Goal: Task Accomplishment & Management: Use online tool/utility

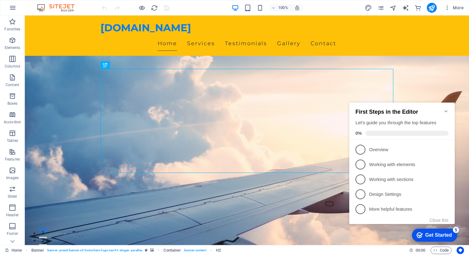
scroll to position [108, 0]
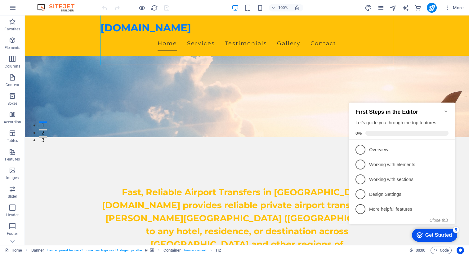
click at [448, 110] on icon "Minimize checklist" at bounding box center [446, 111] width 5 height 5
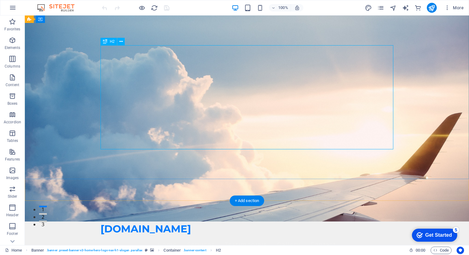
scroll to position [20, 0]
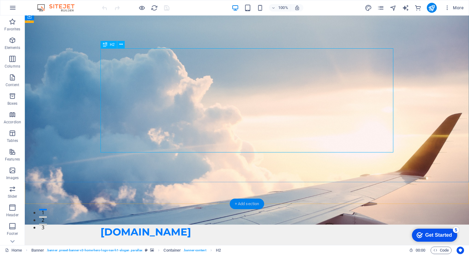
click at [244, 204] on div "+ Add section" at bounding box center [247, 204] width 34 height 11
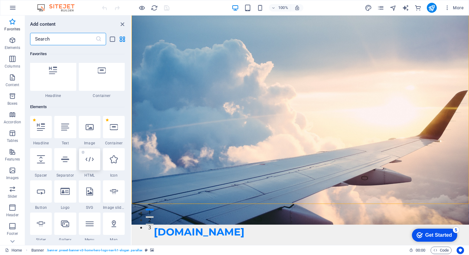
scroll to position [14, 0]
click at [90, 166] on div at bounding box center [90, 159] width 22 height 22
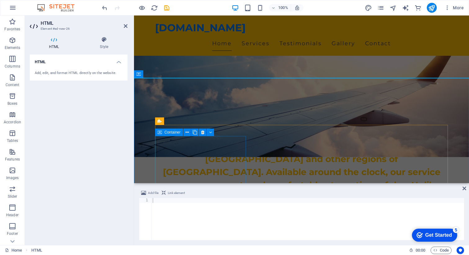
scroll to position [235, 0]
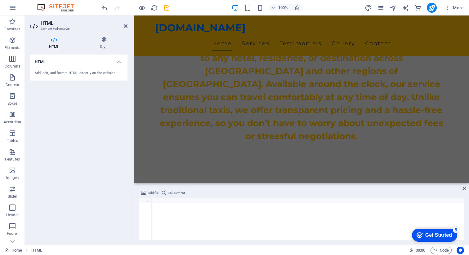
drag, startPoint x: 474, startPoint y: 199, endPoint x: 338, endPoint y: 79, distance: 181.8
click at [159, 204] on div at bounding box center [307, 224] width 313 height 52
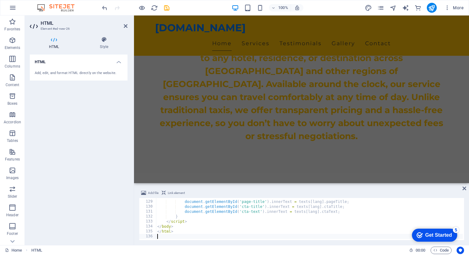
scroll to position [634, 0]
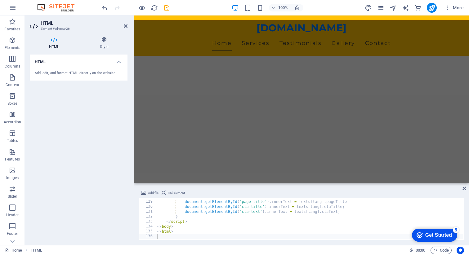
click at [85, 211] on div "HTML Add, edit, and format HTML directly on the website." at bounding box center [79, 148] width 98 height 186
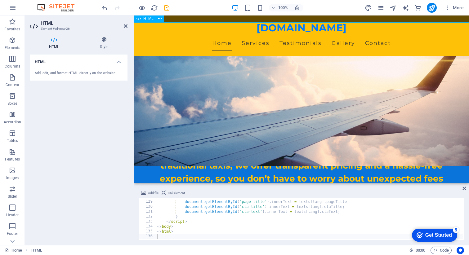
scroll to position [171, 0]
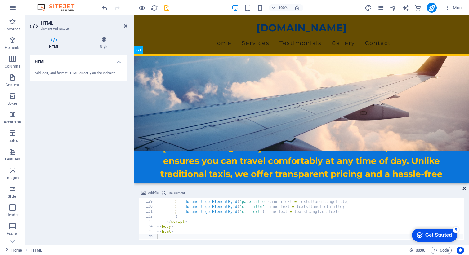
click at [465, 189] on icon at bounding box center [465, 188] width 4 height 5
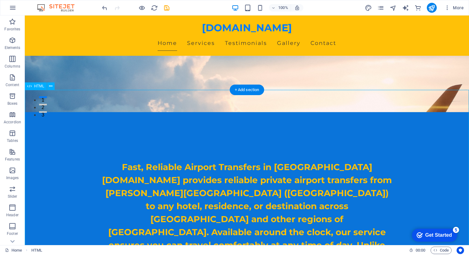
scroll to position [135, 0]
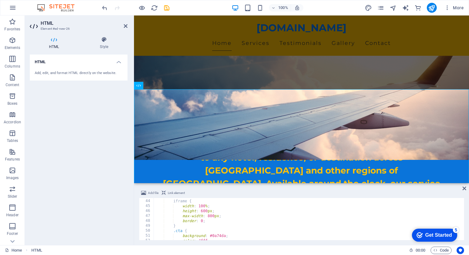
scroll to position [0, 0]
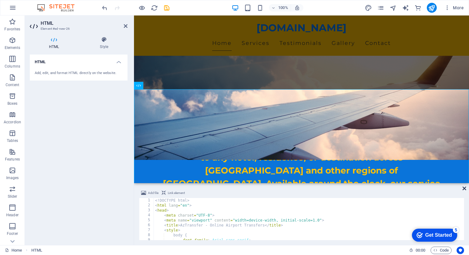
click at [464, 187] on icon at bounding box center [465, 188] width 4 height 5
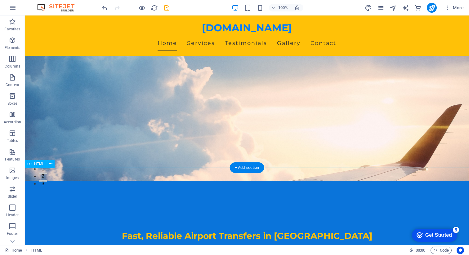
scroll to position [56, 0]
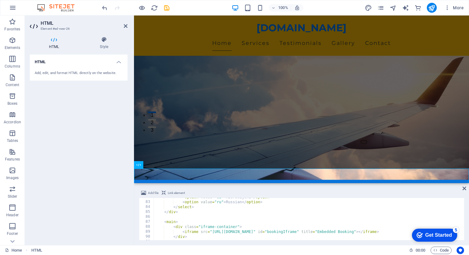
scroll to position [362, 0]
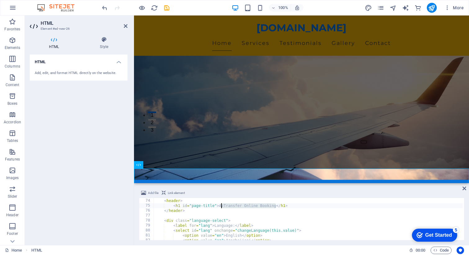
drag, startPoint x: 276, startPoint y: 207, endPoint x: 219, endPoint y: 205, distance: 57.1
click at [219, 205] on div "< body > < header > < h1 id = "page-title" > AzTransfer Online Booking </ h1 > …" at bounding box center [350, 219] width 392 height 51
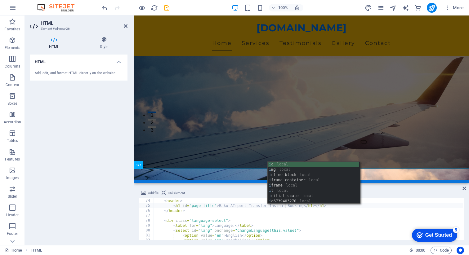
scroll to position [0, 10]
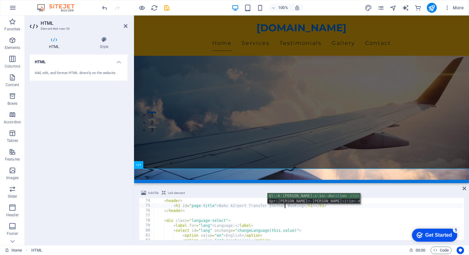
click at [303, 207] on div "< body > < header > < h1 id = "page-title" > Baku AIrport Transfer Instnat Book…" at bounding box center [350, 219] width 392 height 51
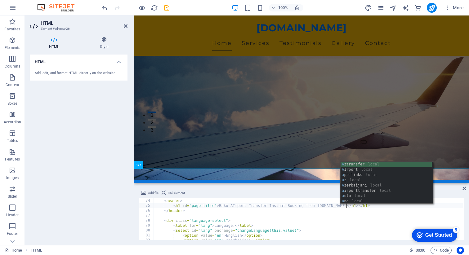
scroll to position [0, 16]
type textarea "<h1 id="page-title">Baku AIrport Transfer Instnat Booking from Aztransfer.az</h…"
click at [107, 198] on div "HTML Add, edit, and format HTML directly on the website." at bounding box center [79, 148] width 98 height 186
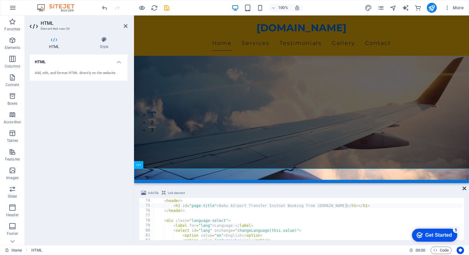
drag, startPoint x: 464, startPoint y: 189, endPoint x: 227, endPoint y: 117, distance: 248.2
click at [464, 189] on icon at bounding box center [465, 188] width 4 height 5
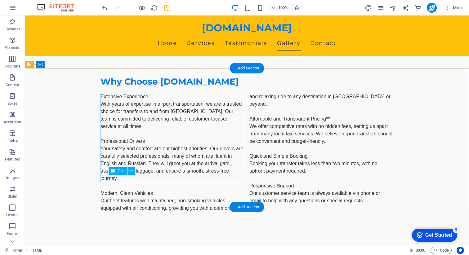
scroll to position [1308, 0]
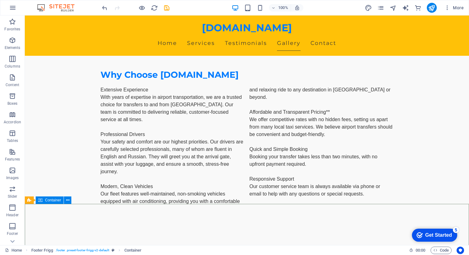
click at [40, 201] on icon at bounding box center [40, 200] width 4 height 7
click at [39, 200] on icon at bounding box center [40, 200] width 4 height 7
drag, startPoint x: 41, startPoint y: 209, endPoint x: 146, endPoint y: 167, distance: 112.5
click at [60, 201] on icon at bounding box center [60, 200] width 3 height 7
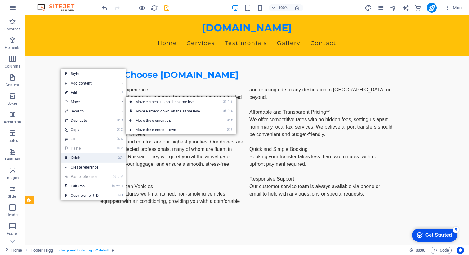
click at [82, 157] on link "⌦ Delete" at bounding box center [82, 157] width 42 height 9
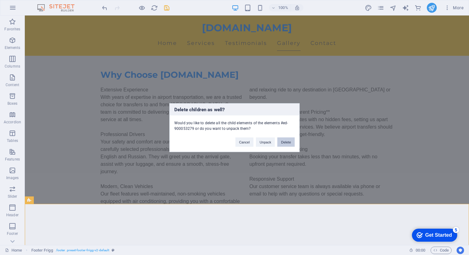
click at [283, 142] on button "Delete" at bounding box center [285, 141] width 17 height 9
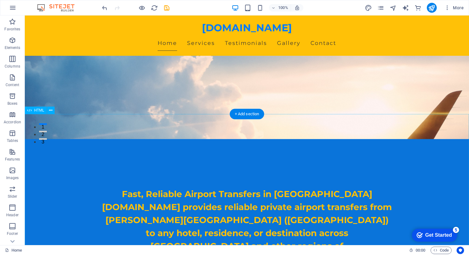
scroll to position [110, 0]
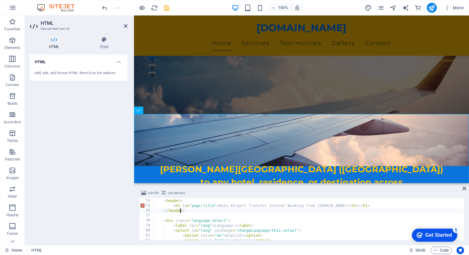
click at [181, 213] on div "< body > < header > < h1 id = "page-title" > Baku AIrport Transfer Instnat Book…" at bounding box center [350, 219] width 392 height 51
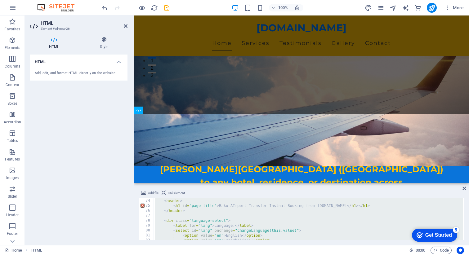
click at [181, 213] on div "< body > < header > < h1 id = "page-title" > Baku AIrport Transfer Instnat Book…" at bounding box center [350, 219] width 392 height 51
type textarea "</html>"
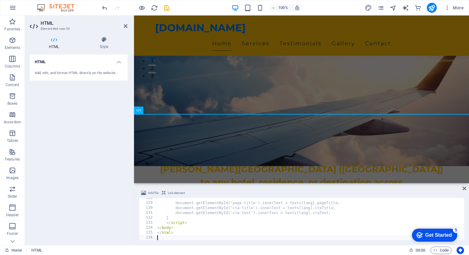
scroll to position [633, 0]
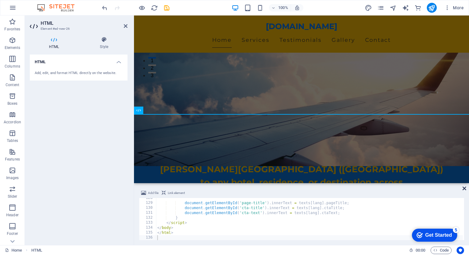
drag, startPoint x: 464, startPoint y: 188, endPoint x: 59, endPoint y: 172, distance: 405.6
click at [464, 188] on icon at bounding box center [465, 188] width 4 height 5
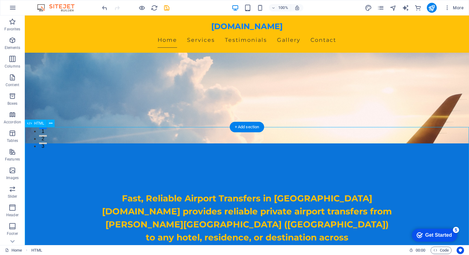
scroll to position [97, 0]
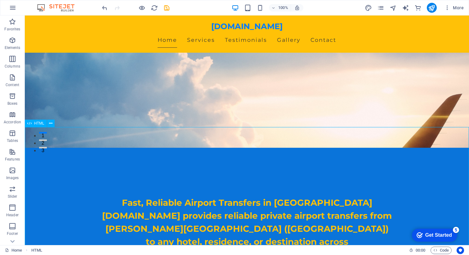
drag, startPoint x: 31, startPoint y: 125, endPoint x: 172, endPoint y: 158, distance: 144.4
click at [31, 125] on icon at bounding box center [29, 123] width 4 height 7
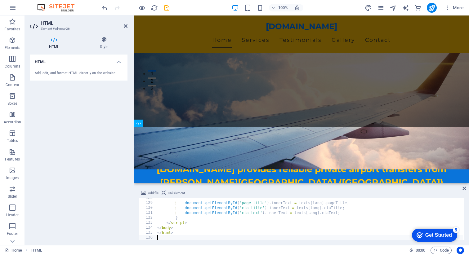
click at [31, 125] on div "HTML Add, edit, and format HTML directly on the website." at bounding box center [79, 148] width 98 height 186
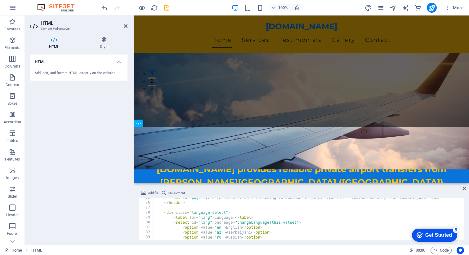
scroll to position [338, 0]
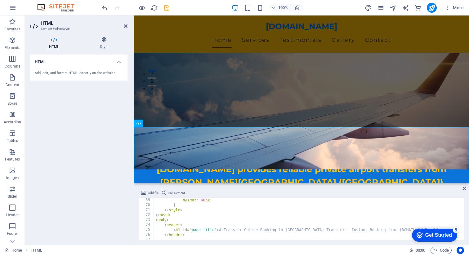
click at [164, 225] on div "height : 60 px ; } </ style > </ head > < body > < header > < h1 id = "page-tit…" at bounding box center [350, 223] width 392 height 51
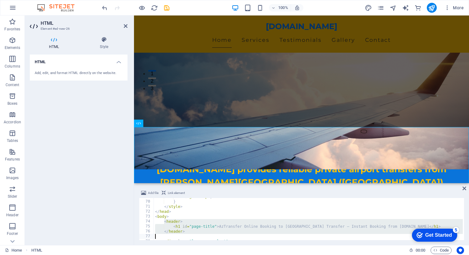
scroll to position [346, 0]
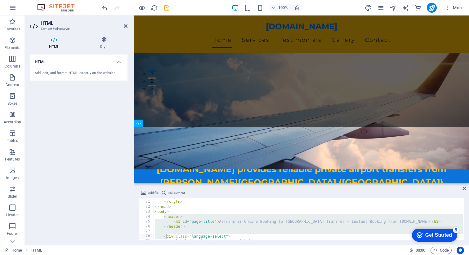
type textarea "</header>"
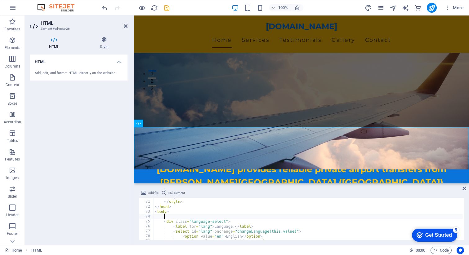
paste textarea
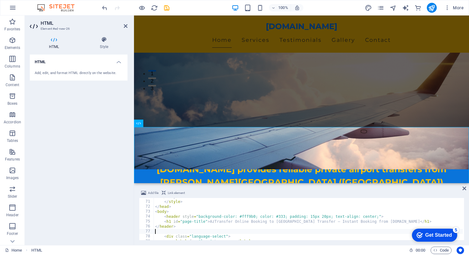
click at [101, 226] on div "HTML Add, edit, and format HTML directly on the website." at bounding box center [79, 148] width 98 height 186
drag, startPoint x: 463, startPoint y: 187, endPoint x: 150, endPoint y: 193, distance: 313.8
click at [463, 187] on icon at bounding box center [465, 188] width 4 height 5
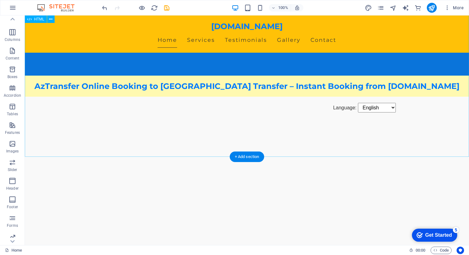
scroll to position [408, 0]
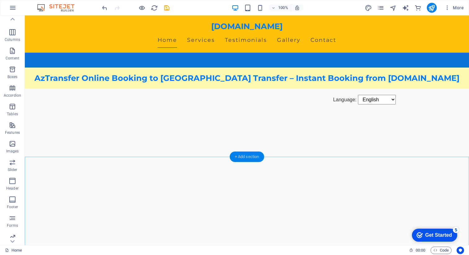
click at [247, 157] on div "+ Add section" at bounding box center [247, 157] width 34 height 11
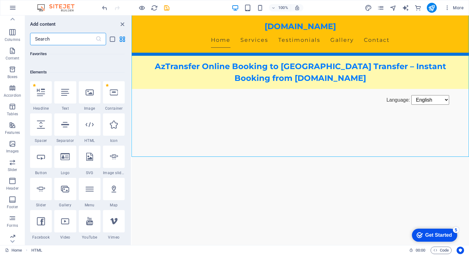
scroll to position [49, 0]
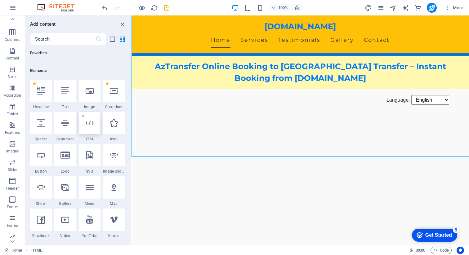
click at [92, 121] on icon at bounding box center [90, 123] width 8 height 8
drag, startPoint x: 224, startPoint y: 137, endPoint x: 373, endPoint y: 178, distance: 154.7
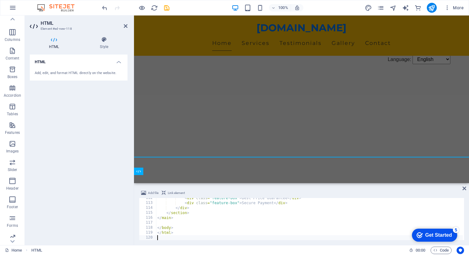
scroll to position [554, 0]
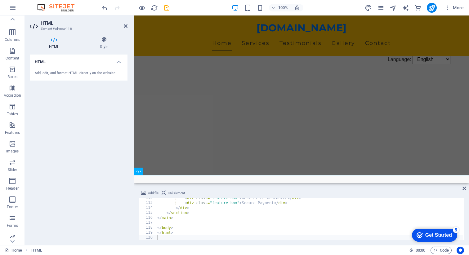
click at [96, 218] on div "HTML Add, edit, and format HTML directly on the website." at bounding box center [79, 148] width 98 height 186
click at [465, 189] on icon at bounding box center [465, 188] width 4 height 5
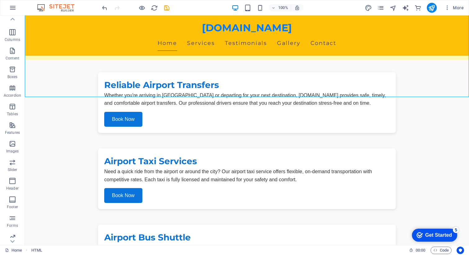
scroll to position [902, 0]
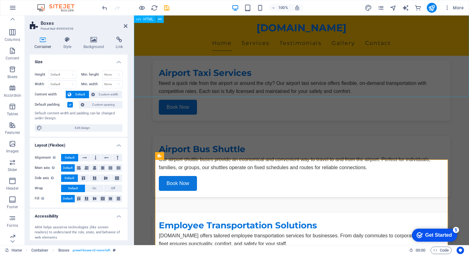
click at [141, 79] on div "Our Services – AzTransfer.az Our Services – AzTransfer.az Reliable Airport Tran…" at bounding box center [301, 146] width 335 height 404
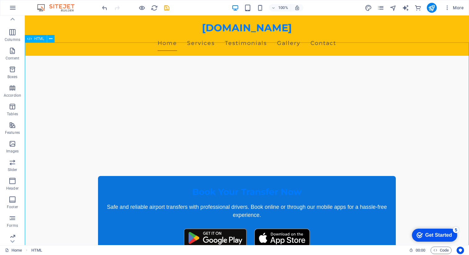
scroll to position [553, 0]
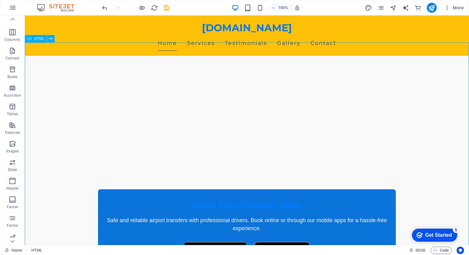
click at [37, 40] on span "HTML" at bounding box center [39, 39] width 10 height 4
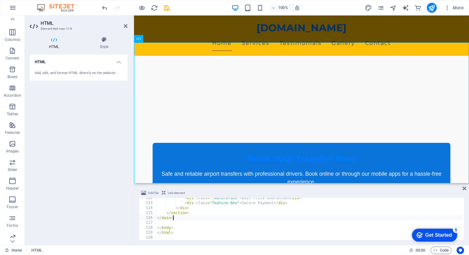
click at [193, 217] on div "< div class = "feature-box" > Best Price Guarantee </ div > < div class = "feat…" at bounding box center [438, 221] width 565 height 51
type textarea "</html>"
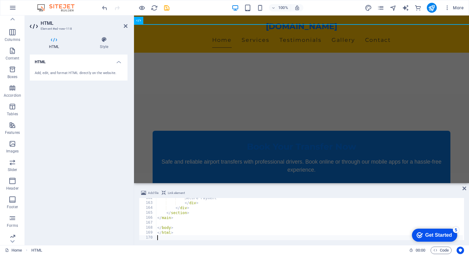
scroll to position [571, 0]
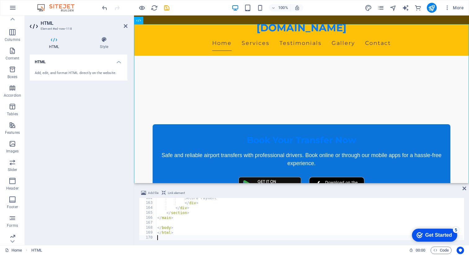
click at [86, 204] on div "HTML Add, edit, and format HTML directly on the website." at bounding box center [79, 148] width 98 height 186
drag, startPoint x: 465, startPoint y: 191, endPoint x: 238, endPoint y: 117, distance: 238.5
click at [465, 191] on icon at bounding box center [465, 188] width 4 height 5
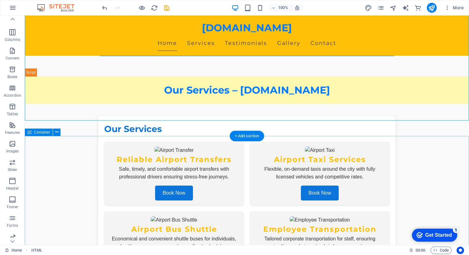
scroll to position [561, 0]
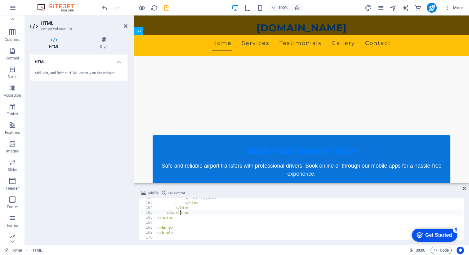
click at [181, 212] on div "Secure Payment </ div > </ div > </ section > </ main > </ body > </ html >" at bounding box center [309, 222] width 307 height 52
type textarea "</html>"
click at [464, 189] on icon at bounding box center [465, 188] width 4 height 5
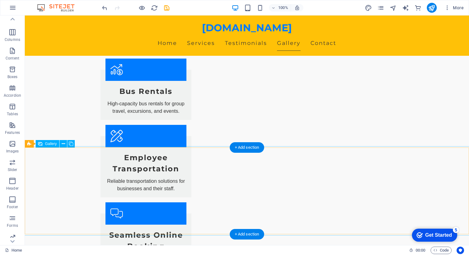
scroll to position [1995, 0]
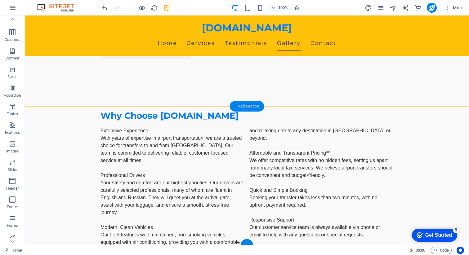
click at [247, 105] on div "+ Add section" at bounding box center [247, 106] width 34 height 11
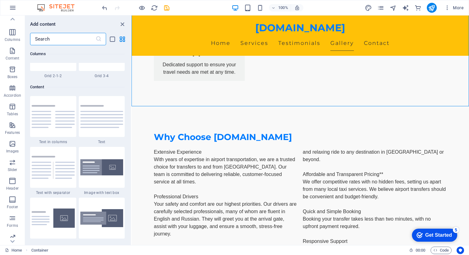
scroll to position [1086, 0]
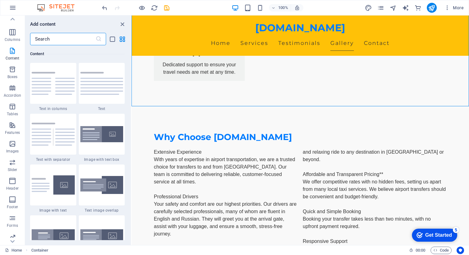
click at [52, 40] on input "text" at bounding box center [62, 39] width 65 height 12
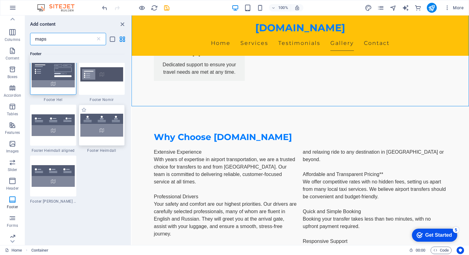
scroll to position [0, 0]
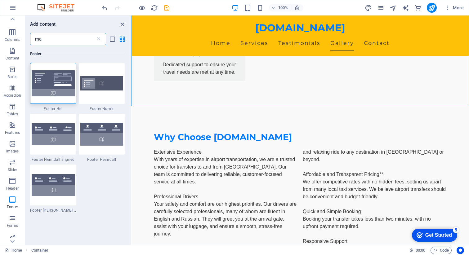
type input "m"
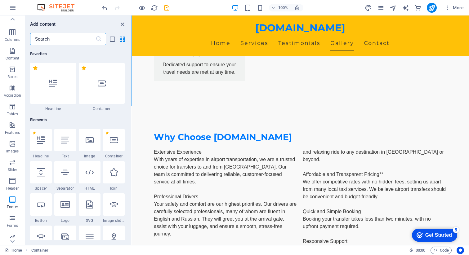
type input "g"
type input "google"
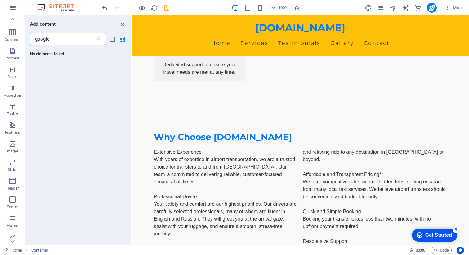
click at [122, 22] on icon "close panel" at bounding box center [122, 24] width 7 height 7
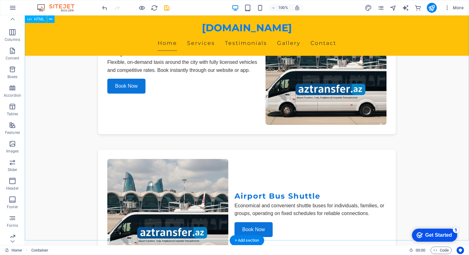
scroll to position [1043, 0]
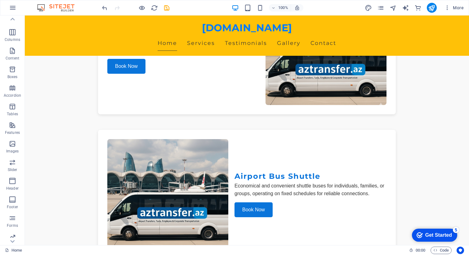
click at [226, 176] on div "Our Services – AzTransfer.az Our Services – AzTransfer.az Reliable Airport Tran…" at bounding box center [247, 147] width 444 height 689
click at [117, 176] on div "Our Services – AzTransfer.az Our Services – AzTransfer.az Reliable Airport Tran…" at bounding box center [247, 147] width 444 height 689
click at [89, 182] on div "Our Services – AzTransfer.az Our Services – AzTransfer.az Reliable Airport Tran…" at bounding box center [247, 147] width 444 height 689
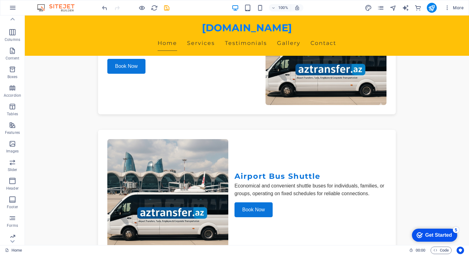
click at [89, 182] on div "Our Services – AzTransfer.az Our Services – AzTransfer.az Reliable Airport Tran…" at bounding box center [247, 147] width 444 height 689
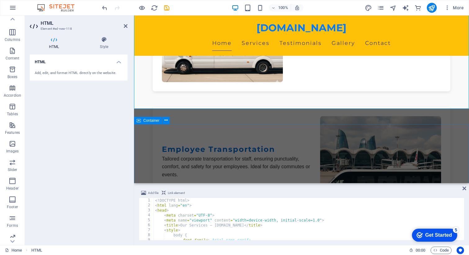
scroll to position [1149, 0]
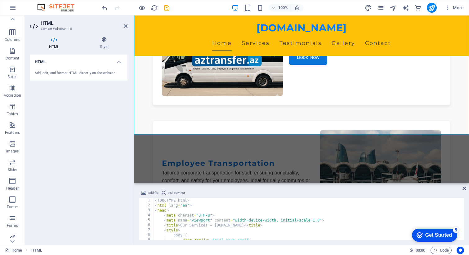
click at [194, 214] on div "<! DOCTYPE html > < html lang = "en" > < head > < meta charset = "UTF-8" > < me…" at bounding box center [338, 223] width 369 height 51
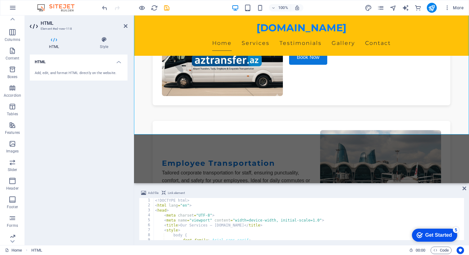
click at [194, 214] on div "<! DOCTYPE html > < html lang = "en" > < head > < meta charset = "UTF-8" > < me…" at bounding box center [338, 223] width 369 height 51
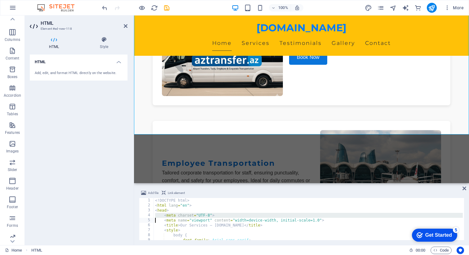
type textarea "</html>"
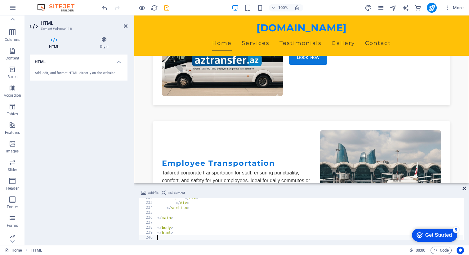
click at [464, 190] on icon at bounding box center [465, 188] width 4 height 5
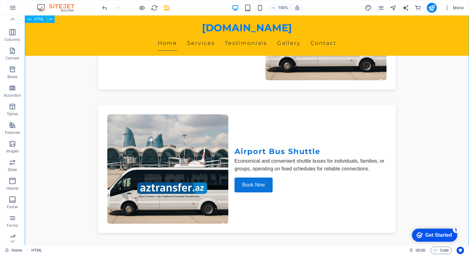
scroll to position [1054, 0]
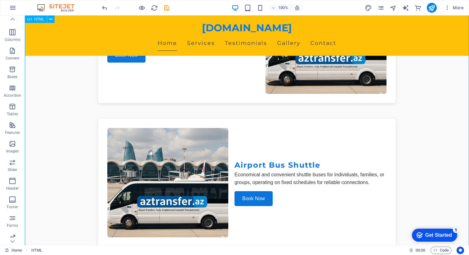
click at [175, 102] on div "Our Services – AzTransfer.az Our Services – AzTransfer.az Reliable Airport Tran…" at bounding box center [247, 196] width 444 height 809
click at [65, 102] on div "Our Services – AzTransfer.az Our Services – AzTransfer.az Reliable Airport Tran…" at bounding box center [247, 196] width 444 height 809
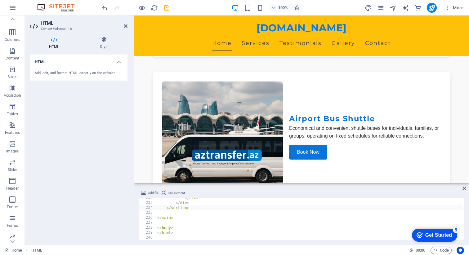
click at [179, 208] on div "</ div > </ div > </ section > </ main > </ body > </ html >" at bounding box center [340, 221] width 369 height 51
type textarea "</html>"
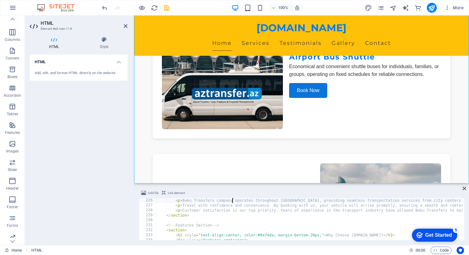
scroll to position [1117, 0]
drag, startPoint x: 233, startPoint y: 201, endPoint x: 183, endPoint y: 201, distance: 50.3
type textarea "<p>aztransfer.az operates throughout Azerbaijan, providing seamless transportat…"
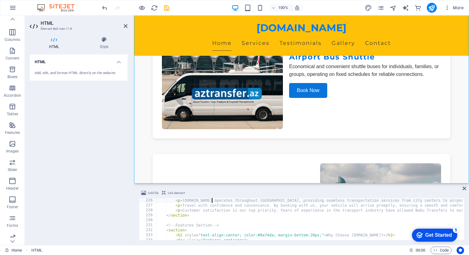
click at [103, 189] on div "HTML Add, edit, and format HTML directly on the website." at bounding box center [79, 148] width 98 height 186
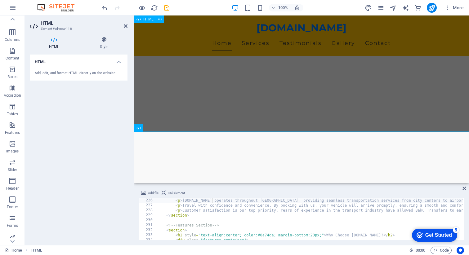
scroll to position [459, 0]
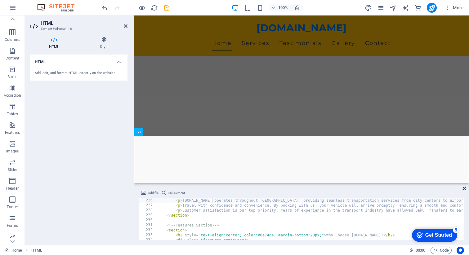
drag, startPoint x: 466, startPoint y: 188, endPoint x: 168, endPoint y: 140, distance: 301.0
click at [466, 188] on icon at bounding box center [465, 188] width 4 height 5
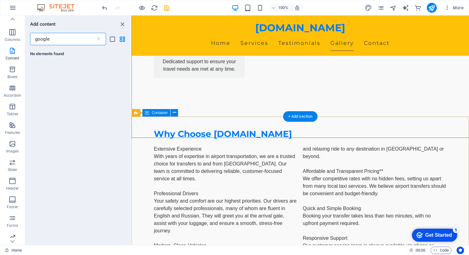
scroll to position [2345, 0]
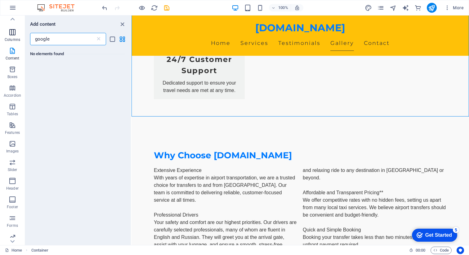
drag, startPoint x: 52, startPoint y: 39, endPoint x: 25, endPoint y: 38, distance: 27.3
click at [24, 38] on div "Favorites Elements Columns Content Boxes Accordion Tables Features Images Slide…" at bounding box center [66, 131] width 132 height 230
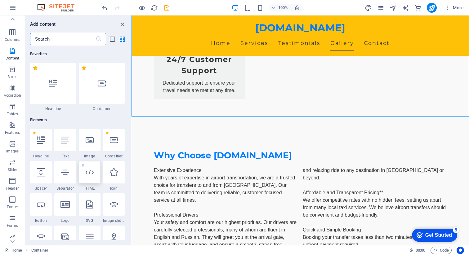
click at [91, 176] on icon at bounding box center [90, 172] width 8 height 8
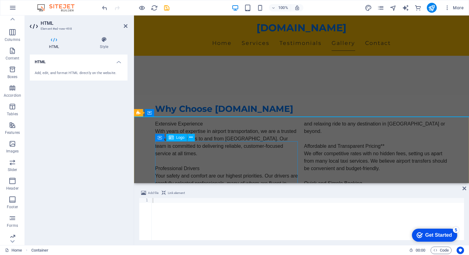
click at [175, 213] on div at bounding box center [307, 224] width 313 height 52
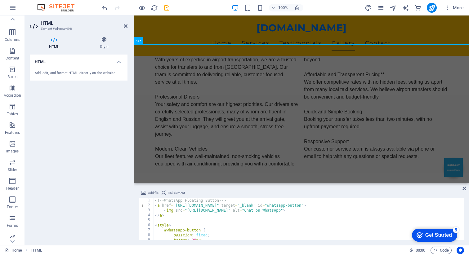
scroll to position [0, 0]
click at [196, 213] on div "<!-- WhatsApp Floating Button --> < a href = "https://wa.me/994501234567" targe…" at bounding box center [308, 224] width 309 height 52
type textarea "</style>"
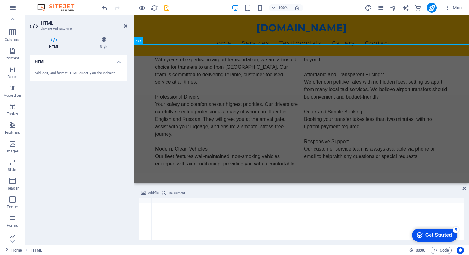
scroll to position [102, 0]
drag, startPoint x: 464, startPoint y: 188, endPoint x: 149, endPoint y: 169, distance: 316.1
click at [464, 188] on icon at bounding box center [465, 188] width 4 height 5
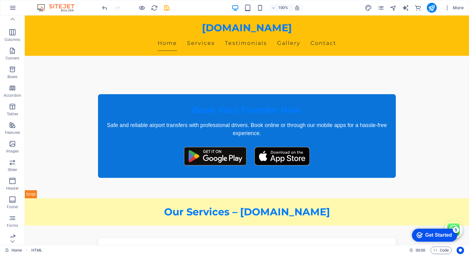
scroll to position [21, 0]
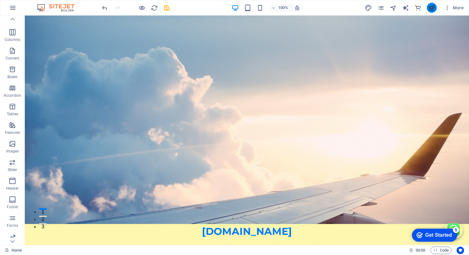
click at [431, 7] on icon "publish" at bounding box center [431, 7] width 7 height 7
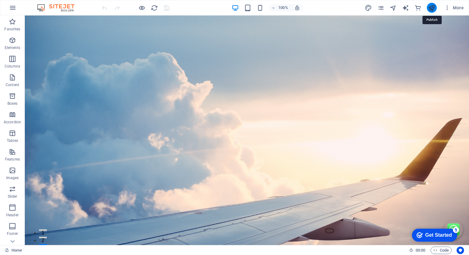
click at [433, 4] on icon "publish" at bounding box center [431, 7] width 7 height 7
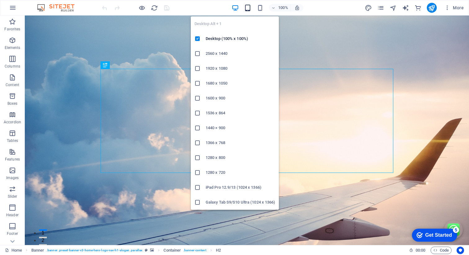
click at [248, 9] on icon "button" at bounding box center [247, 7] width 7 height 7
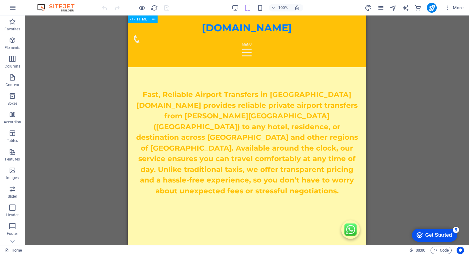
scroll to position [149, 0]
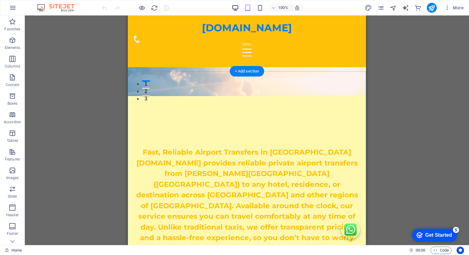
click at [234, 10] on icon "button" at bounding box center [235, 7] width 7 height 7
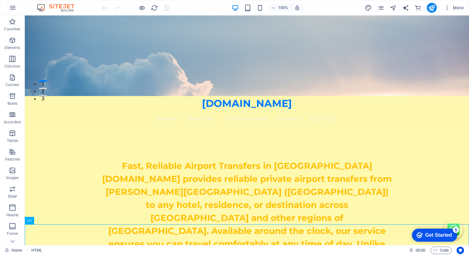
scroll to position [0, 0]
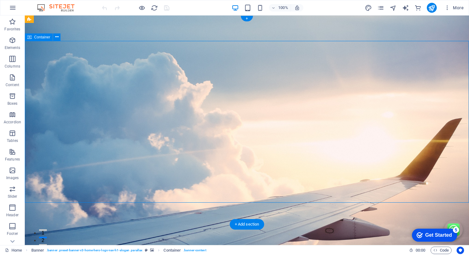
drag, startPoint x: 52, startPoint y: 61, endPoint x: 70, endPoint y: 63, distance: 18.3
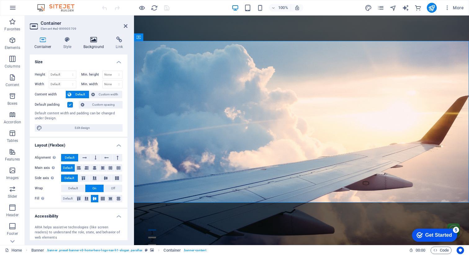
click at [96, 43] on icon at bounding box center [94, 40] width 30 height 6
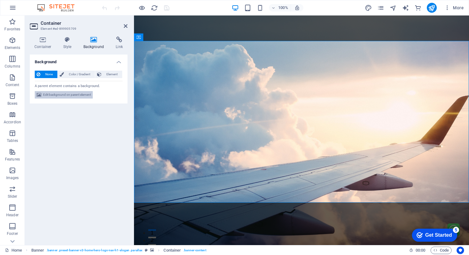
click at [64, 96] on span "Edit background on parent element" at bounding box center [67, 94] width 48 height 7
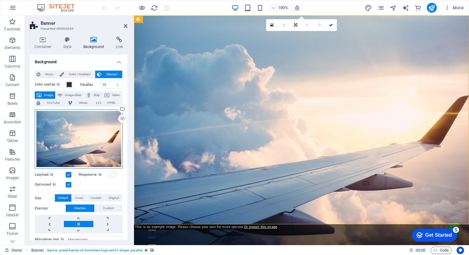
click at [73, 137] on div "Drag files here, click to choose files or select files from Files or our free s…" at bounding box center [79, 140] width 88 height 60
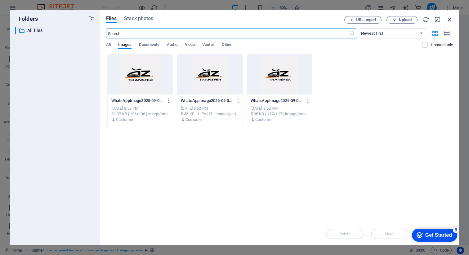
click at [449, 20] on icon "button" at bounding box center [449, 19] width 7 height 7
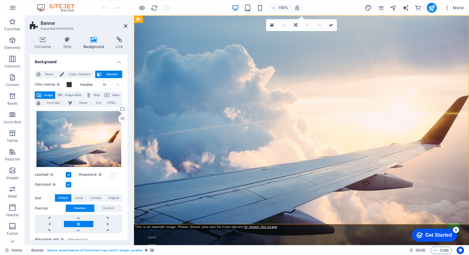
click at [113, 173] on label at bounding box center [113, 175] width 6 height 6
click at [0, 0] on input "Responsive Automatically load retina image and smartphone optimized sizes." at bounding box center [0, 0] width 0 height 0
click at [331, 25] on icon at bounding box center [331, 25] width 4 height 4
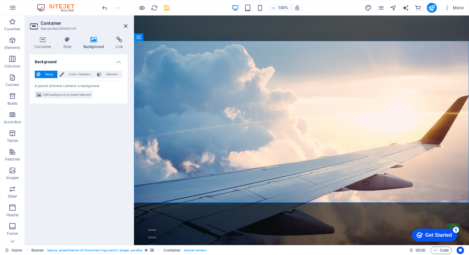
click at [92, 42] on icon at bounding box center [94, 40] width 30 height 6
click at [110, 75] on span "Element" at bounding box center [111, 74] width 17 height 7
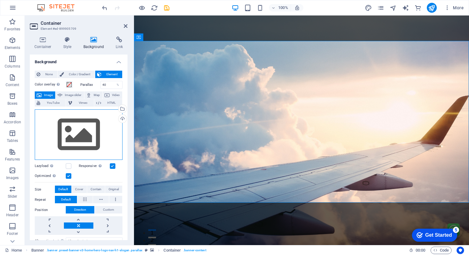
click at [79, 138] on div "Drag files here, click to choose files or select files from Files or our free s…" at bounding box center [79, 135] width 88 height 51
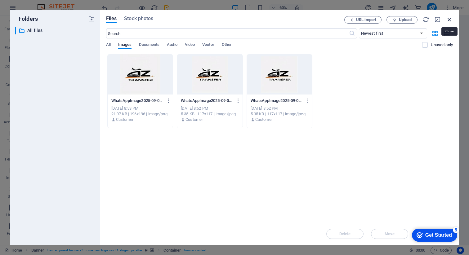
click at [451, 20] on icon "button" at bounding box center [449, 19] width 7 height 7
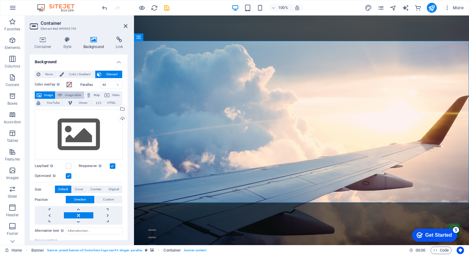
click at [70, 95] on span "Image slider" at bounding box center [73, 95] width 18 height 7
select select "ms"
select select "s"
select select "progressive"
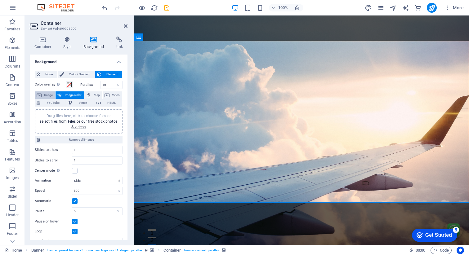
click at [45, 95] on span "Image" at bounding box center [48, 95] width 10 height 7
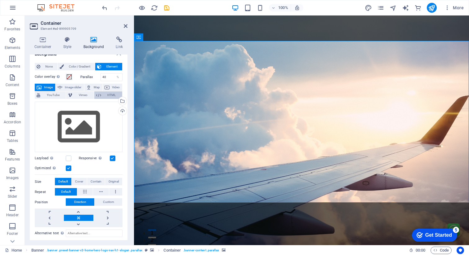
scroll to position [5, 0]
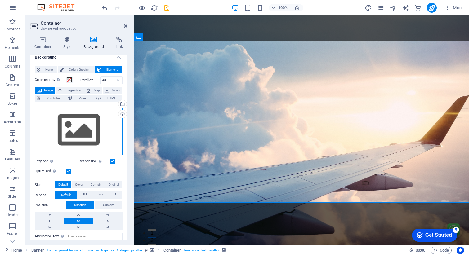
click at [76, 134] on div "Drag files here, click to choose files or select files from Files or our free s…" at bounding box center [79, 130] width 88 height 51
click at [80, 132] on div "Drag files here, click to choose files or select files from Files or our free s…" at bounding box center [79, 130] width 88 height 51
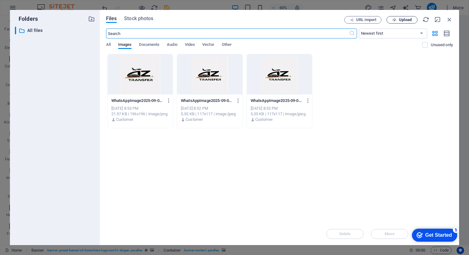
click at [401, 19] on span "Upload" at bounding box center [405, 20] width 13 height 4
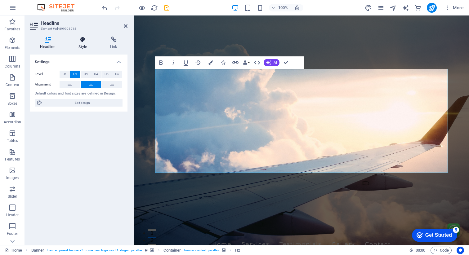
click at [82, 45] on h4 "Style" at bounding box center [84, 43] width 32 height 13
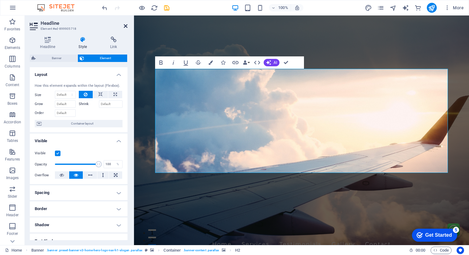
click at [125, 25] on icon at bounding box center [126, 26] width 4 height 5
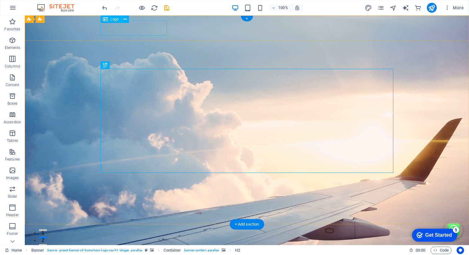
click at [163, 245] on div "[DOMAIN_NAME]" at bounding box center [247, 252] width 293 height 15
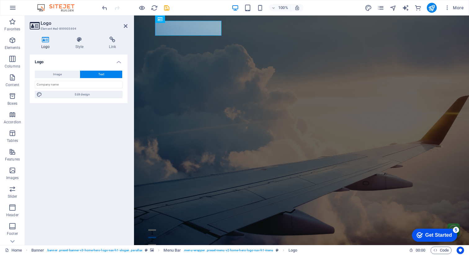
click at [45, 38] on icon at bounding box center [46, 40] width 32 height 6
click at [64, 74] on button "Image" at bounding box center [57, 74] width 45 height 7
select select "DISABLED_OPTION_VALUE"
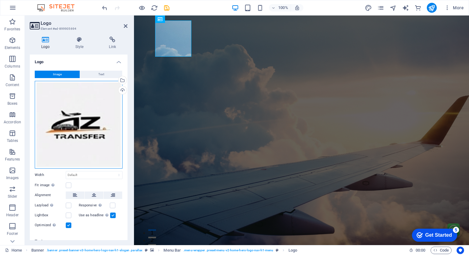
click at [90, 152] on div "Drag files here, click to choose files or select files from Files or our free s…" at bounding box center [79, 125] width 88 height 88
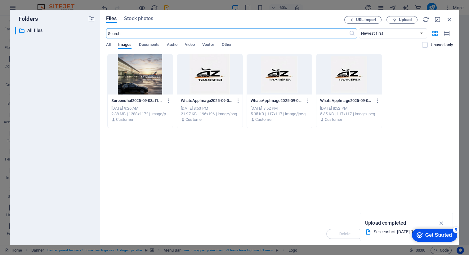
click at [208, 76] on div at bounding box center [209, 74] width 65 height 40
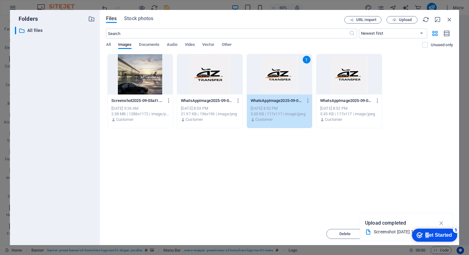
drag, startPoint x: 428, startPoint y: 234, endPoint x: 427, endPoint y: 191, distance: 43.5
click html "checkmark Get Started 5 First Steps in the Editor Let's guide you through the t…"
drag, startPoint x: 352, startPoint y: 202, endPoint x: 449, endPoint y: 19, distance: 207.4
click at [352, 120] on div "Drop files here to upload them instantly Screenshot2025-09-03at1.10.45PM-m094az…" at bounding box center [279, 138] width 347 height 169
click at [449, 19] on icon "button" at bounding box center [449, 19] width 7 height 7
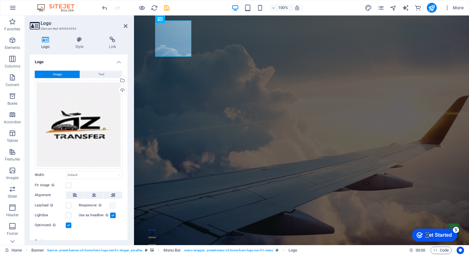
click at [113, 203] on label at bounding box center [113, 206] width 6 height 6
click at [0, 0] on input "Responsive Automatically load retina image and smartphone optimized sizes." at bounding box center [0, 0] width 0 height 0
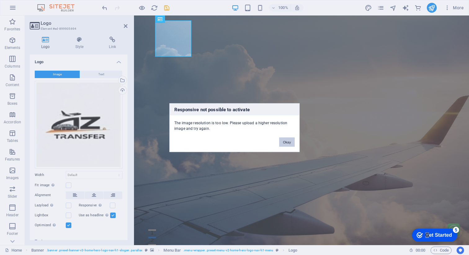
drag, startPoint x: 284, startPoint y: 143, endPoint x: 90, endPoint y: 121, distance: 194.8
click at [284, 143] on button "Okay" at bounding box center [287, 141] width 16 height 9
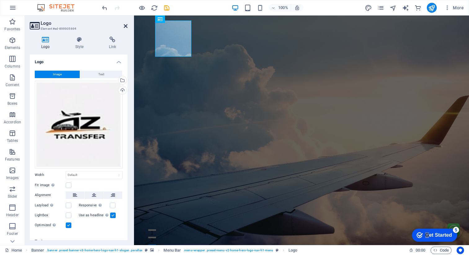
click at [125, 24] on icon at bounding box center [126, 26] width 4 height 5
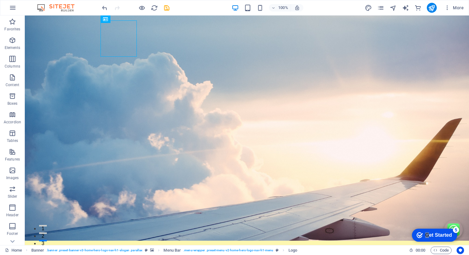
scroll to position [0, 0]
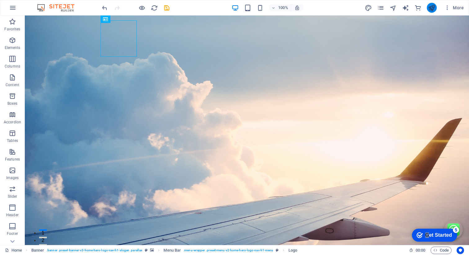
click at [432, 10] on icon "publish" at bounding box center [431, 7] width 7 height 7
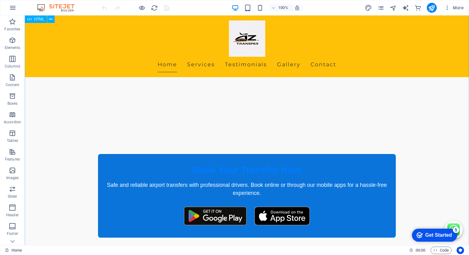
scroll to position [798, 0]
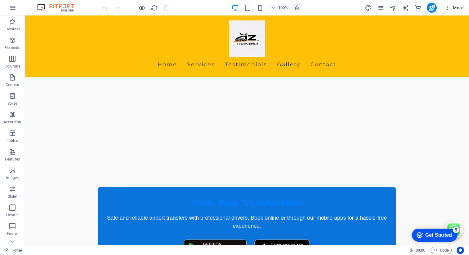
click at [456, 7] on span "More" at bounding box center [454, 8] width 20 height 6
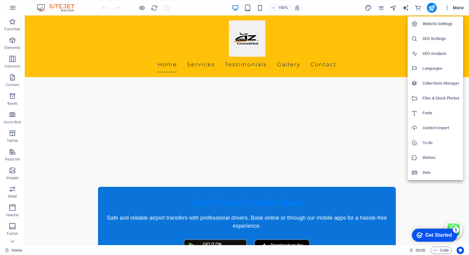
click at [431, 23] on h6 "Website Settings" at bounding box center [441, 23] width 37 height 7
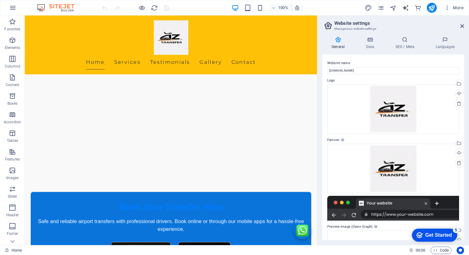
scroll to position [796, 0]
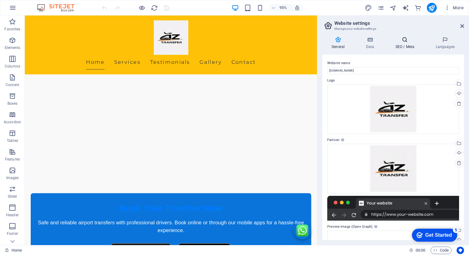
click at [405, 47] on h4 "SEO / Meta" at bounding box center [406, 43] width 40 height 13
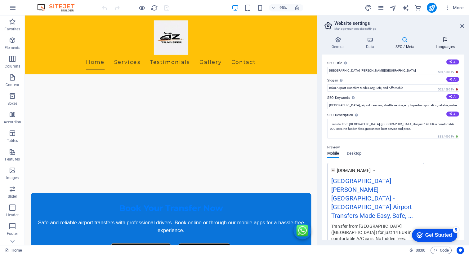
click at [444, 37] on icon at bounding box center [445, 40] width 38 height 6
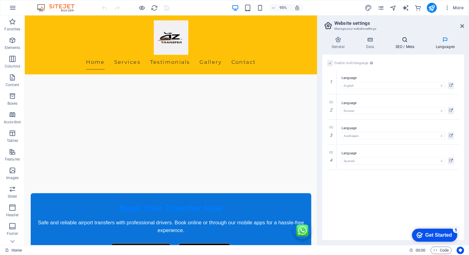
click at [407, 45] on h4 "SEO / Meta" at bounding box center [406, 43] width 40 height 13
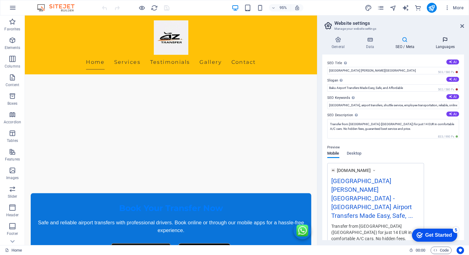
click at [442, 46] on h4 "Languages" at bounding box center [445, 43] width 38 height 13
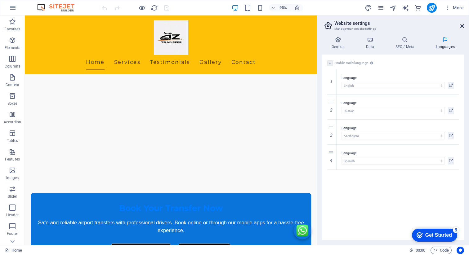
click at [462, 25] on icon at bounding box center [462, 26] width 4 height 5
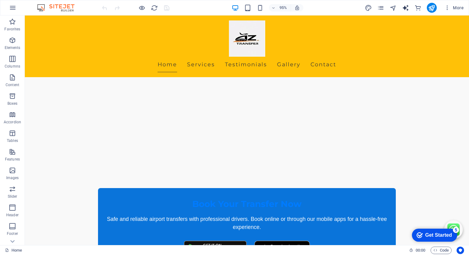
scroll to position [798, 0]
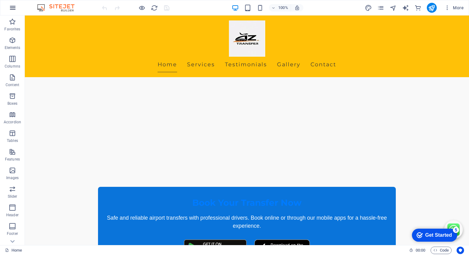
click at [12, 11] on icon "button" at bounding box center [12, 7] width 7 height 7
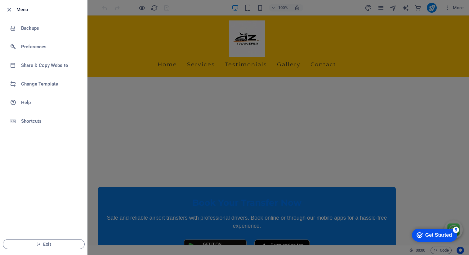
click at [432, 99] on div at bounding box center [234, 127] width 469 height 255
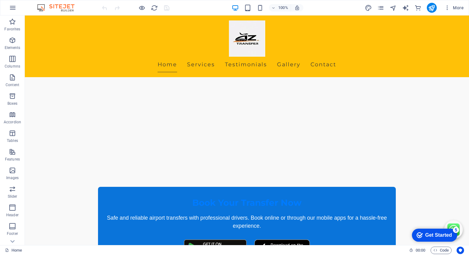
click at [434, 10] on icon "publish" at bounding box center [431, 7] width 7 height 7
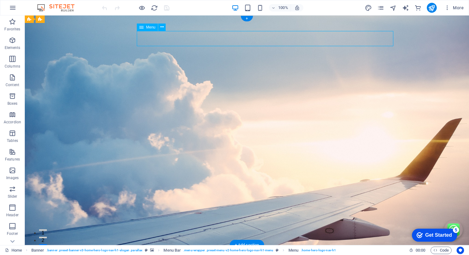
drag, startPoint x: 171, startPoint y: 41, endPoint x: 266, endPoint y: 40, distance: 94.9
click at [148, 26] on span "Menu" at bounding box center [150, 27] width 9 height 4
drag, startPoint x: 148, startPoint y: 26, endPoint x: 26, endPoint y: 11, distance: 123.2
click at [148, 26] on span "Menu" at bounding box center [150, 27] width 9 height 4
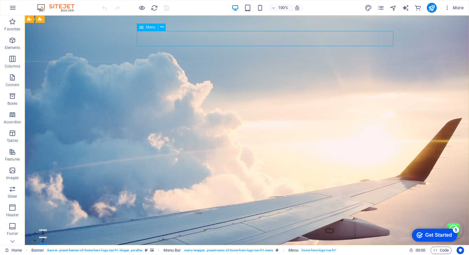
select select
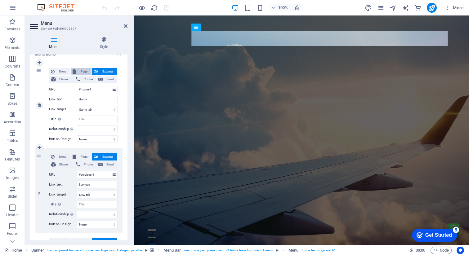
scroll to position [36, 0]
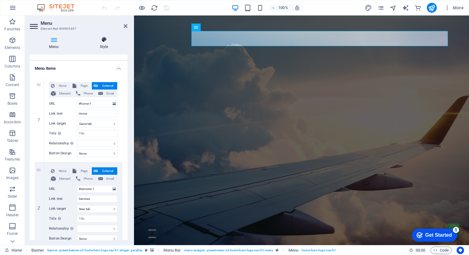
click at [100, 38] on icon at bounding box center [103, 40] width 47 height 6
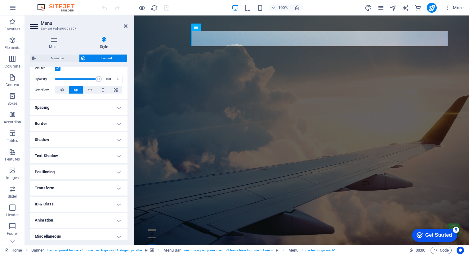
scroll to position [89, 0]
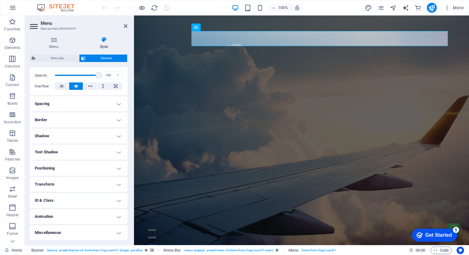
click at [118, 103] on h4 "Spacing" at bounding box center [79, 103] width 98 height 15
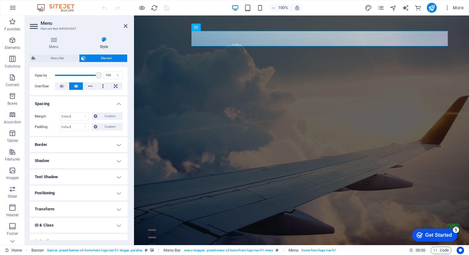
click at [118, 103] on h4 "Spacing" at bounding box center [79, 101] width 98 height 11
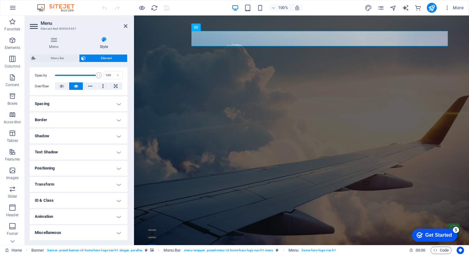
click at [120, 219] on h4 "Animation" at bounding box center [79, 216] width 98 height 15
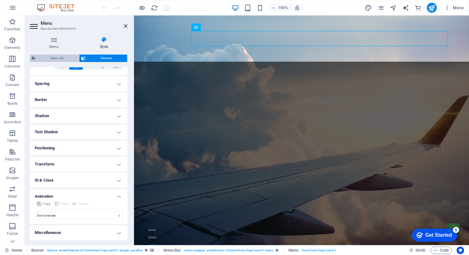
click at [53, 55] on span "Menu Bar" at bounding box center [58, 58] width 40 height 7
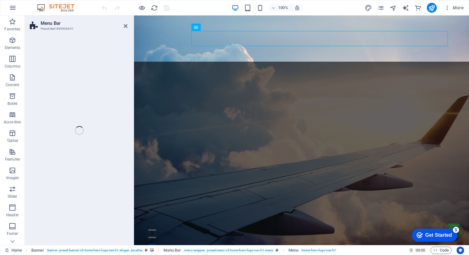
select select "rem"
select select "preset-menu-v2-home-hero-logo-nav-h1-menu"
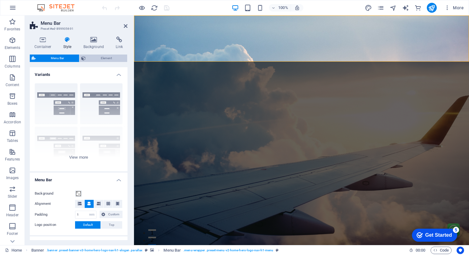
click at [101, 58] on span "Element" at bounding box center [106, 58] width 38 height 7
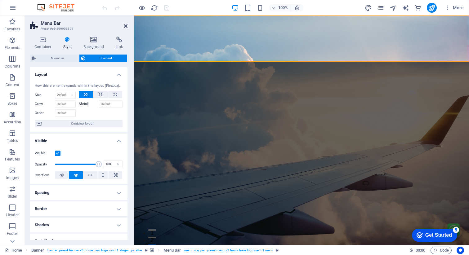
click at [64, 57] on span "Menu Bar" at bounding box center [58, 58] width 40 height 7
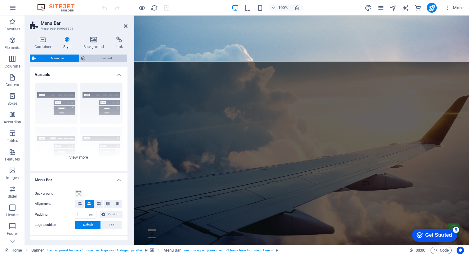
click at [110, 58] on span "Element" at bounding box center [106, 58] width 38 height 7
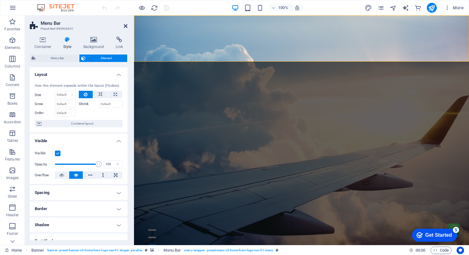
drag, startPoint x: 126, startPoint y: 26, endPoint x: 315, endPoint y: 86, distance: 198.7
click at [126, 26] on icon at bounding box center [126, 26] width 4 height 5
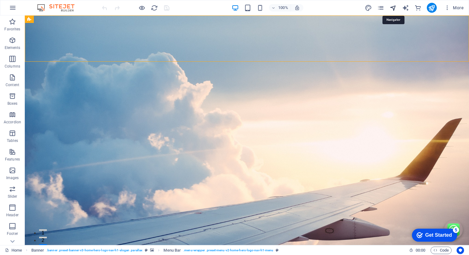
click at [393, 7] on icon "navigator" at bounding box center [393, 7] width 7 height 7
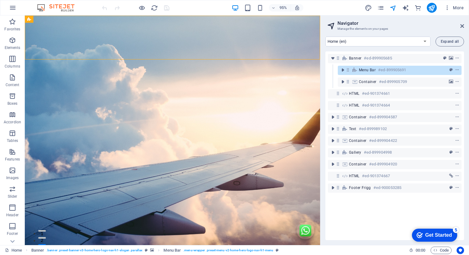
click at [464, 95] on div at bounding box center [234, 99] width 469 height 9
click at [430, 7] on icon "publish" at bounding box center [431, 7] width 7 height 7
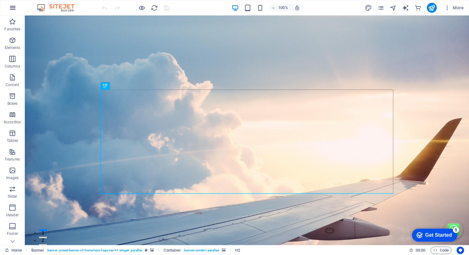
click at [14, 11] on icon "button" at bounding box center [12, 7] width 7 height 7
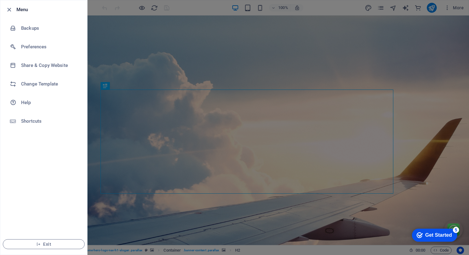
click at [107, 11] on div at bounding box center [234, 127] width 469 height 255
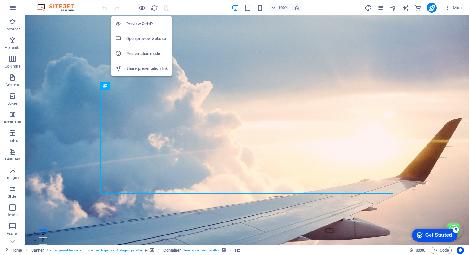
click at [156, 70] on h6 "Share presentation link" at bounding box center [147, 68] width 42 height 7
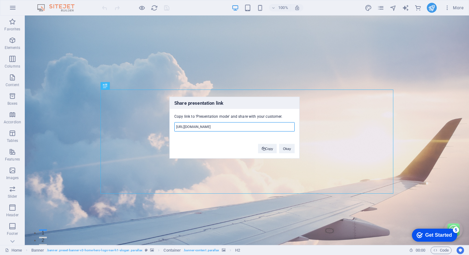
click at [254, 129] on input "[URL][DOMAIN_NAME]" at bounding box center [234, 126] width 120 height 9
click at [265, 150] on button "Copy" at bounding box center [267, 148] width 19 height 9
click at [287, 147] on button "Okay" at bounding box center [287, 148] width 16 height 9
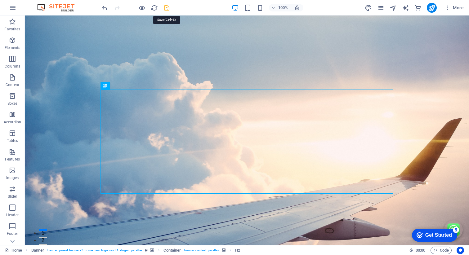
click at [168, 8] on icon "save" at bounding box center [166, 7] width 7 height 7
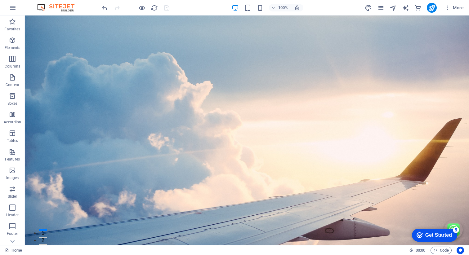
click at [431, 9] on icon "publish" at bounding box center [431, 7] width 7 height 7
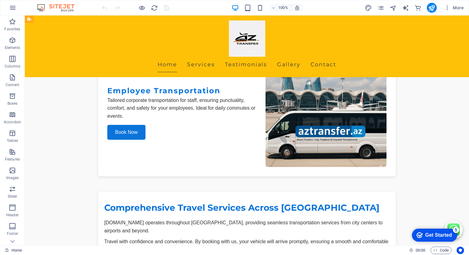
scroll to position [1513, 0]
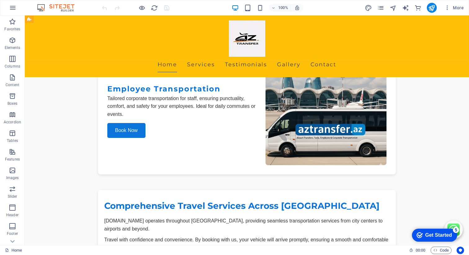
click at [158, 57] on nav "Home Services Testimonials Gallery Contact" at bounding box center [247, 65] width 293 height 16
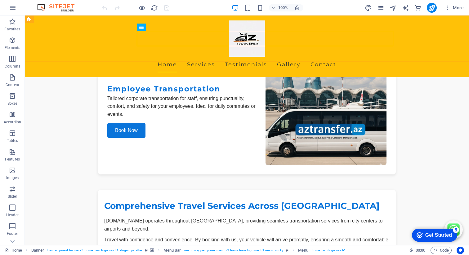
click at [50, 18] on div "Home Services Testimonials Gallery Contact" at bounding box center [247, 47] width 444 height 62
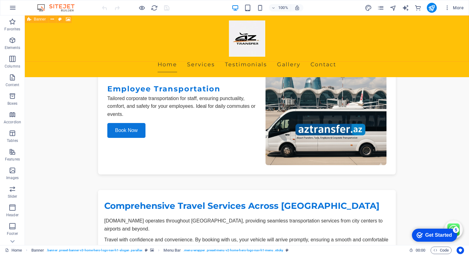
click at [29, 20] on icon at bounding box center [29, 19] width 4 height 7
click at [52, 20] on icon at bounding box center [52, 19] width 3 height 7
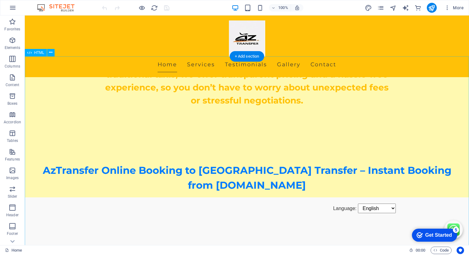
scroll to position [0, 0]
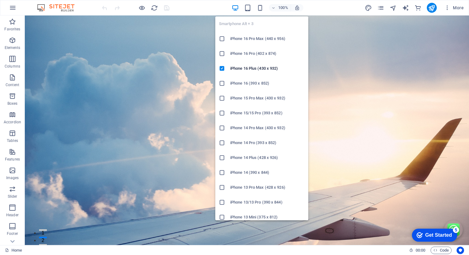
click at [262, 9] on icon "button" at bounding box center [260, 7] width 7 height 7
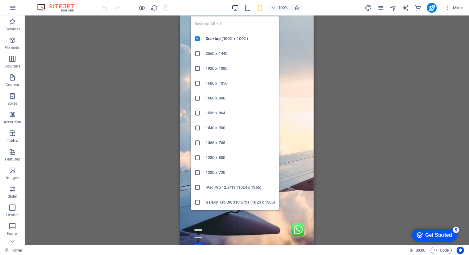
click at [236, 8] on icon "button" at bounding box center [235, 7] width 7 height 7
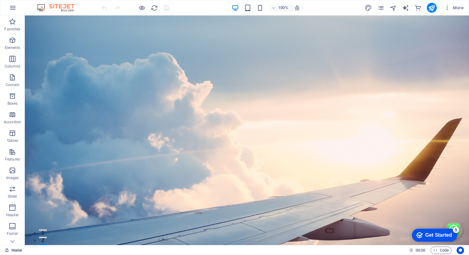
click at [17, 250] on link "Home" at bounding box center [13, 250] width 17 height 7
